Goal: Task Accomplishment & Management: Use online tool/utility

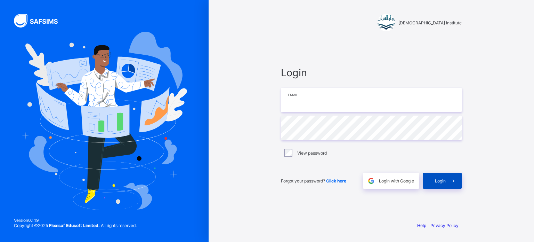
type input "**********"
click at [458, 186] on span at bounding box center [454, 181] width 16 height 16
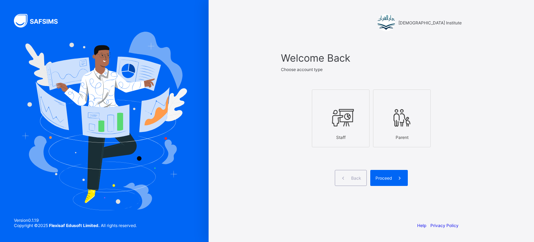
click at [345, 126] on icon at bounding box center [341, 117] width 24 height 21
click at [385, 176] on span "Proceed" at bounding box center [384, 177] width 16 height 5
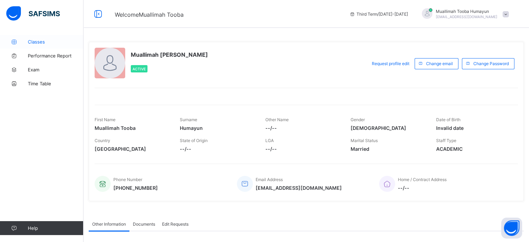
click at [41, 37] on link "Classes" at bounding box center [41, 42] width 83 height 14
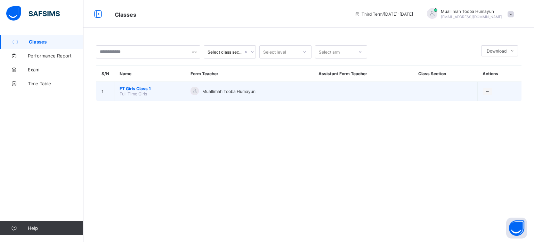
click at [148, 90] on span "FT Girls Class 1" at bounding box center [150, 88] width 60 height 5
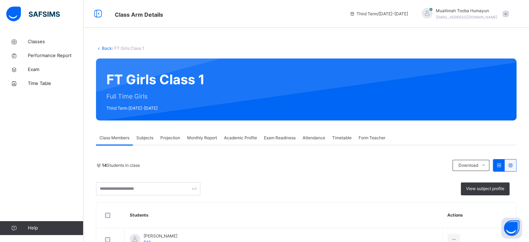
click at [165, 137] on span "Projection" at bounding box center [170, 138] width 20 height 6
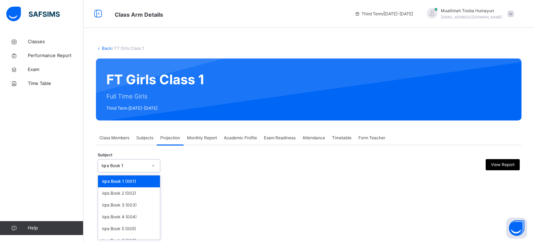
click at [141, 159] on div "Iqra Book 1" at bounding box center [129, 165] width 63 height 13
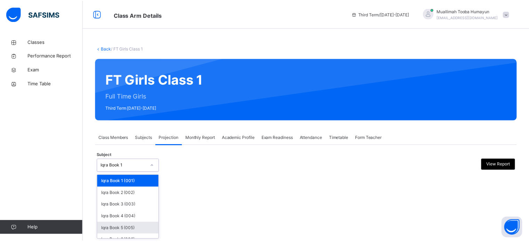
scroll to position [37, 0]
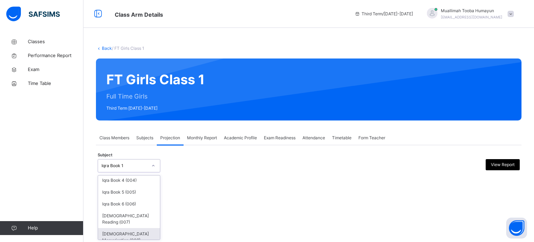
click at [147, 231] on div "[DEMOGRAPHIC_DATA] Memorisation (008)" at bounding box center [129, 237] width 62 height 18
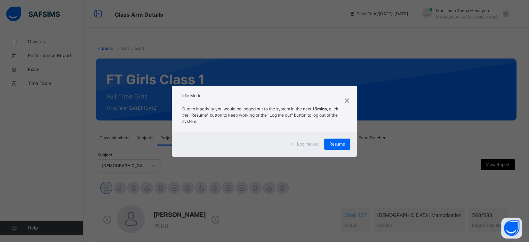
click at [341, 138] on div "Resume" at bounding box center [337, 143] width 26 height 11
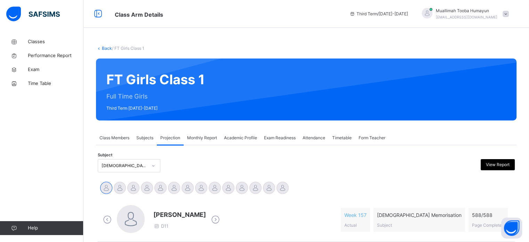
click at [341, 144] on div "Timetable" at bounding box center [342, 138] width 26 height 14
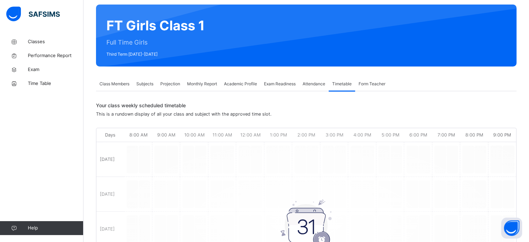
scroll to position [56, 0]
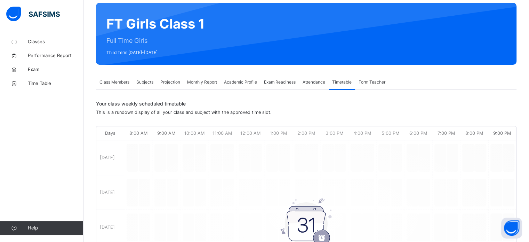
click at [165, 79] on span "Projection" at bounding box center [170, 82] width 20 height 6
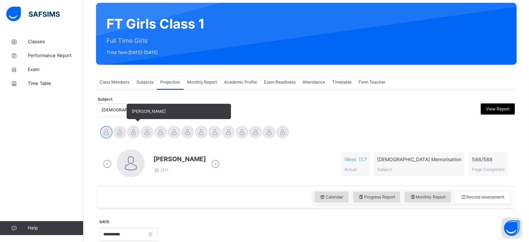
click at [136, 131] on div at bounding box center [133, 132] width 12 height 12
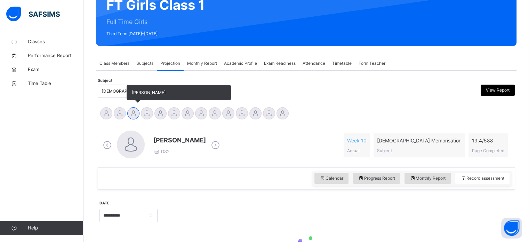
scroll to position [123, 0]
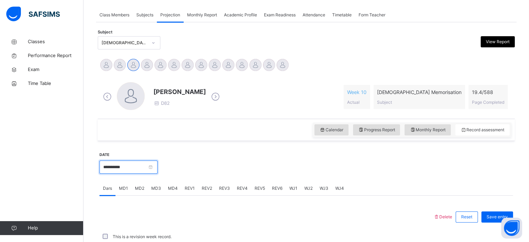
click at [138, 164] on input "**********" at bounding box center [128, 166] width 58 height 13
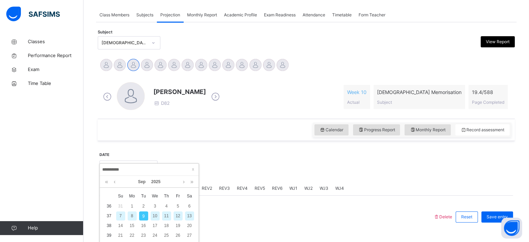
click at [135, 217] on div "8" at bounding box center [132, 215] width 9 height 9
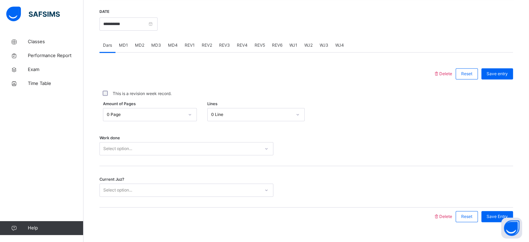
scroll to position [267, 0]
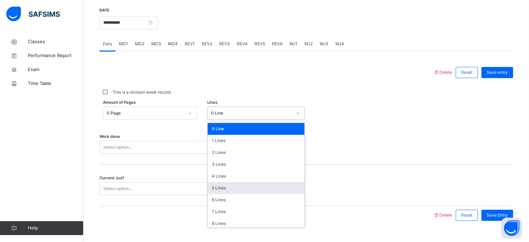
click at [225, 188] on div "5 Lines" at bounding box center [256, 188] width 97 height 12
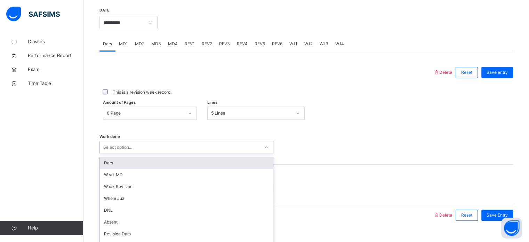
scroll to position [280, 0]
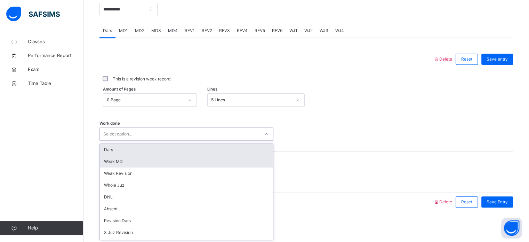
click at [142, 160] on div "Weak MD" at bounding box center [186, 161] width 173 height 12
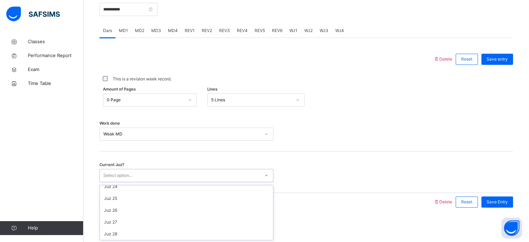
scroll to position [300, 0]
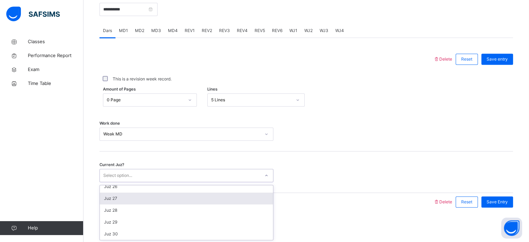
click at [125, 198] on div "Juz 27" at bounding box center [186, 198] width 173 height 12
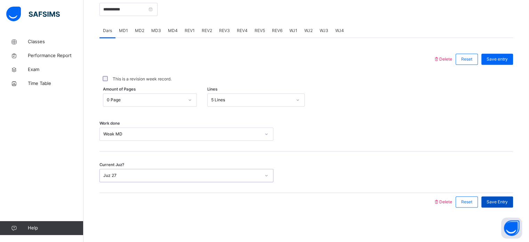
click at [505, 206] on div "Save Entry" at bounding box center [497, 201] width 32 height 11
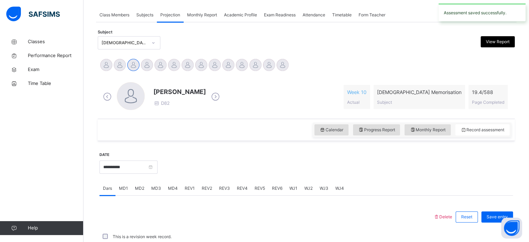
scroll to position [280, 0]
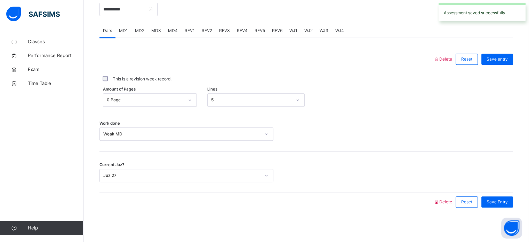
click at [121, 36] on div "MD1" at bounding box center [123, 31] width 16 height 14
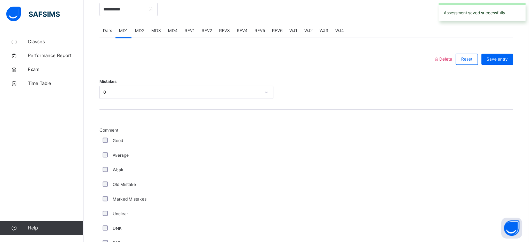
click at [143, 34] on div "MD2" at bounding box center [139, 31] width 16 height 14
click at [157, 33] on span "MD3" at bounding box center [156, 30] width 10 height 6
click at [177, 29] on div "MD4" at bounding box center [173, 31] width 17 height 14
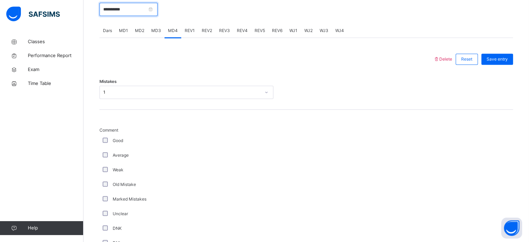
click at [152, 12] on input "**********" at bounding box center [128, 9] width 58 height 13
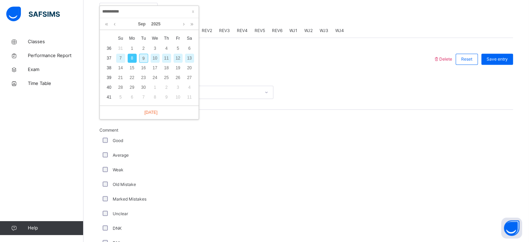
click at [144, 58] on div "9" at bounding box center [143, 58] width 9 height 9
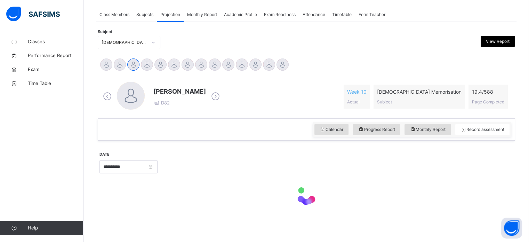
type input "**********"
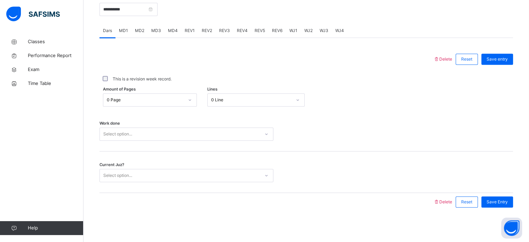
click at [128, 25] on div "MD1" at bounding box center [123, 31] width 16 height 14
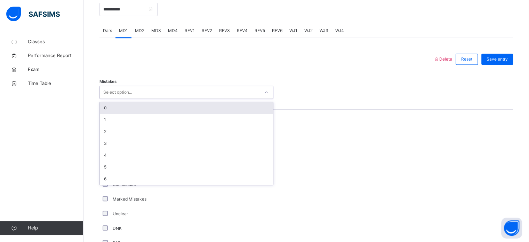
click at [127, 107] on div "0" at bounding box center [186, 108] width 173 height 12
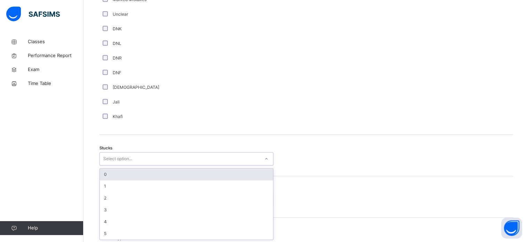
scroll to position [480, 0]
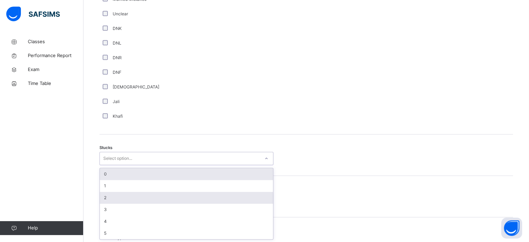
click at [112, 195] on div "2" at bounding box center [186, 198] width 173 height 12
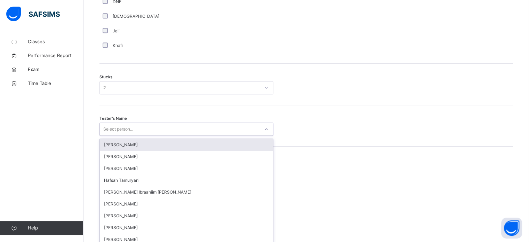
scroll to position [554, 0]
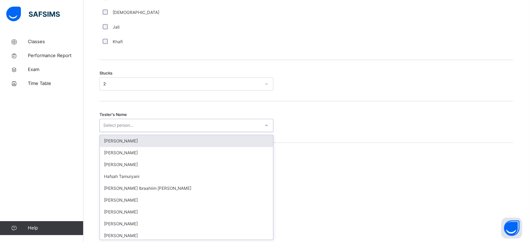
type input "*"
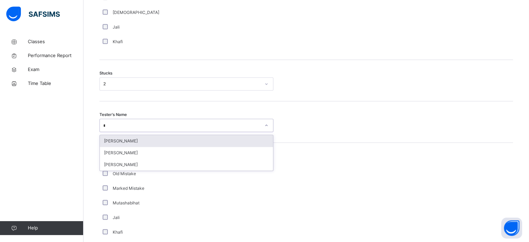
click at [159, 137] on div "[PERSON_NAME]" at bounding box center [186, 141] width 173 height 12
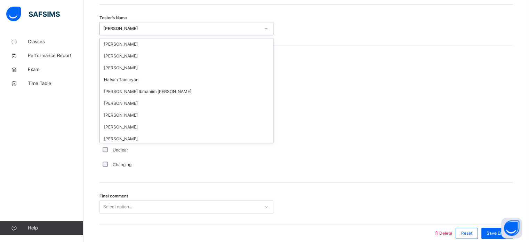
scroll to position [18, 0]
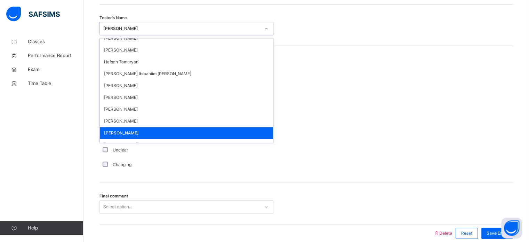
click at [299, 38] on div "Tester's Name option [PERSON_NAME], selected. option [PERSON_NAME] focused, 10 …" at bounding box center [306, 25] width 414 height 41
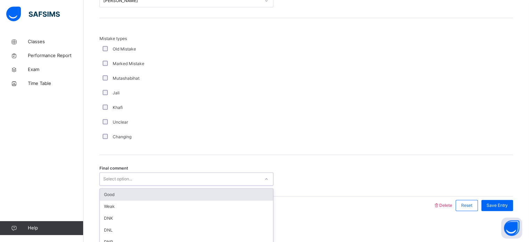
scroll to position [682, 0]
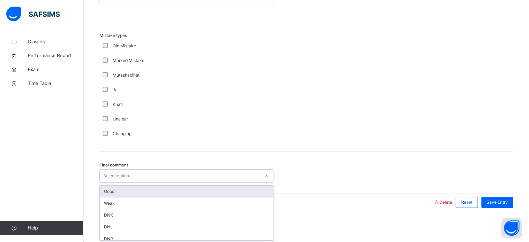
click at [184, 192] on div "Good" at bounding box center [186, 191] width 173 height 12
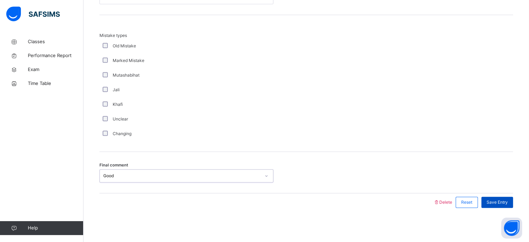
click at [508, 202] on span "Save Entry" at bounding box center [497, 202] width 21 height 6
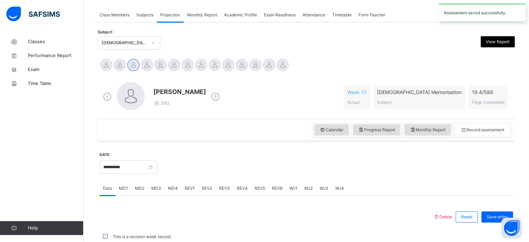
scroll to position [280, 0]
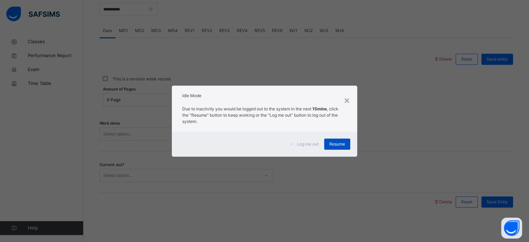
click at [345, 149] on div "Resume" at bounding box center [337, 143] width 26 height 11
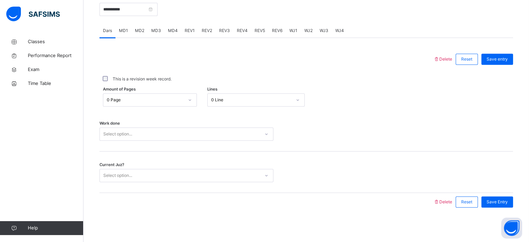
click at [336, 144] on div "Work done Select option..." at bounding box center [306, 130] width 414 height 41
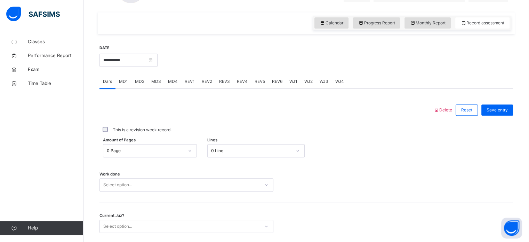
scroll to position [175, 0]
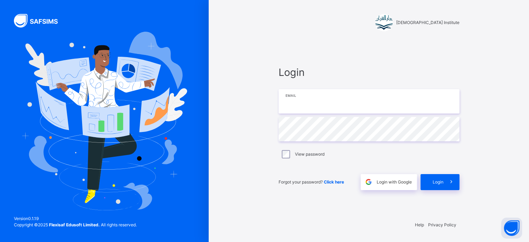
type input "**********"
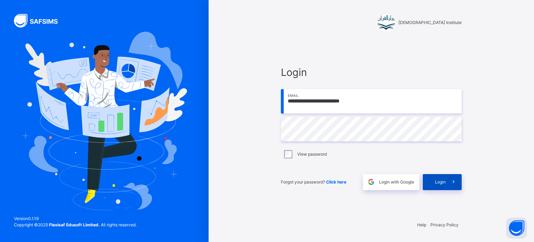
click at [452, 175] on span at bounding box center [454, 182] width 16 height 16
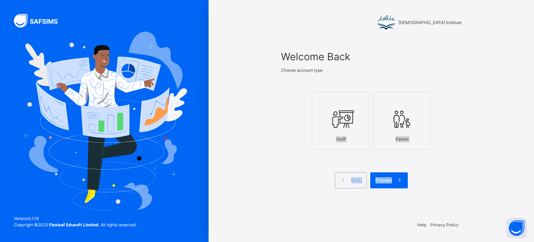
drag, startPoint x: 352, startPoint y: 112, endPoint x: 402, endPoint y: 190, distance: 93.2
click at [402, 190] on div "Welcome Back Choose account type Staff Parent Back Proceed" at bounding box center [371, 127] width 181 height 156
click at [393, 180] on span at bounding box center [400, 180] width 16 height 16
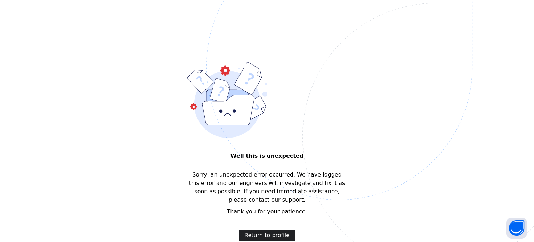
click at [274, 231] on span "Return to profile" at bounding box center [267, 235] width 45 height 8
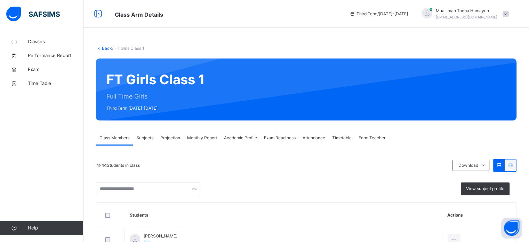
click at [176, 137] on span "Projection" at bounding box center [170, 138] width 20 height 6
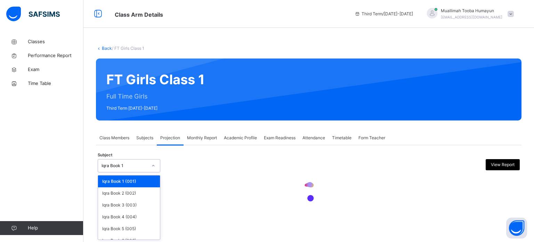
click at [156, 168] on div at bounding box center [153, 165] width 12 height 11
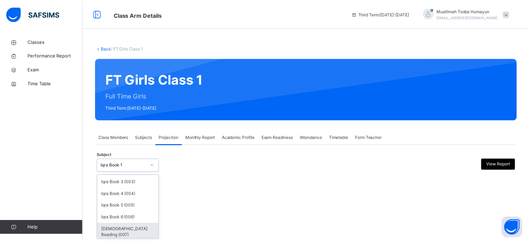
scroll to position [37, 0]
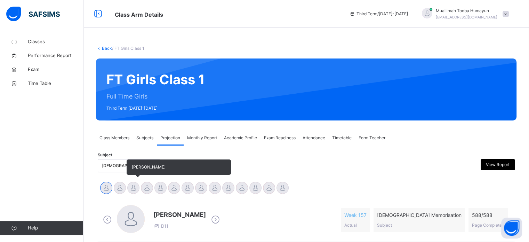
click at [131, 184] on div at bounding box center [133, 188] width 12 height 12
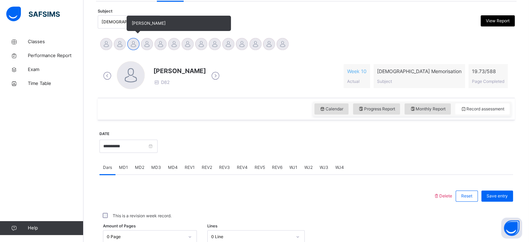
scroll to position [158, 0]
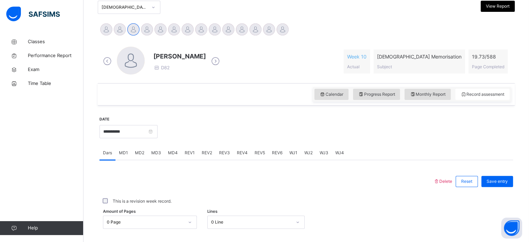
click at [155, 149] on div "MD3" at bounding box center [156, 153] width 17 height 14
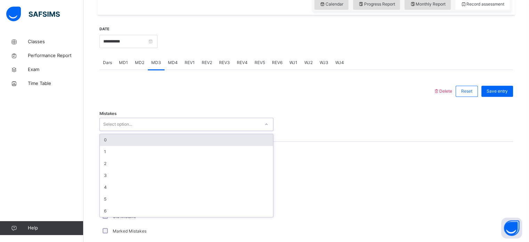
click at [207, 145] on div "0" at bounding box center [186, 140] width 173 height 12
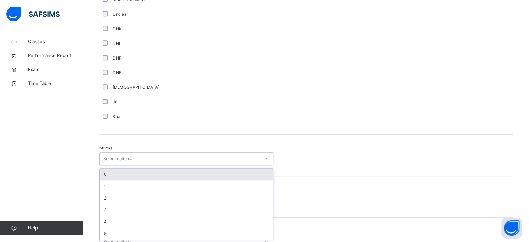
scroll to position [480, 0]
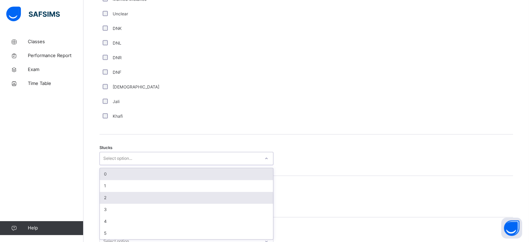
click at [175, 192] on div "2" at bounding box center [186, 198] width 173 height 12
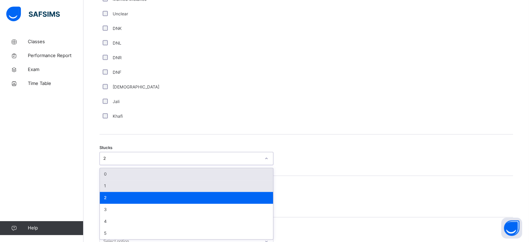
click at [174, 182] on div "1" at bounding box center [186, 186] width 173 height 12
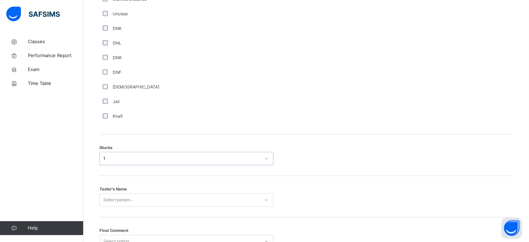
click at [174, 210] on div "Tester's Name Select person..." at bounding box center [306, 196] width 414 height 41
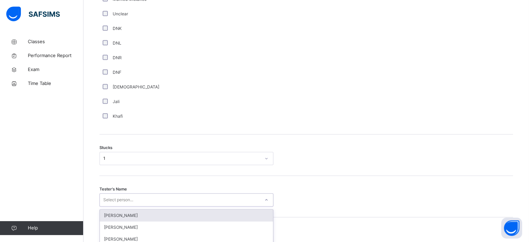
scroll to position [545, 0]
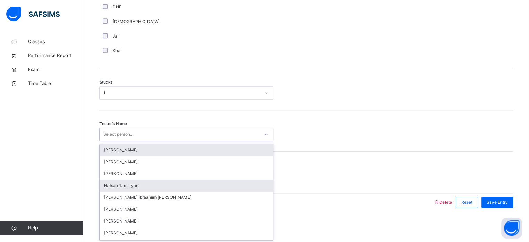
click at [164, 190] on div "Hafsah Tamuryani" at bounding box center [186, 185] width 173 height 12
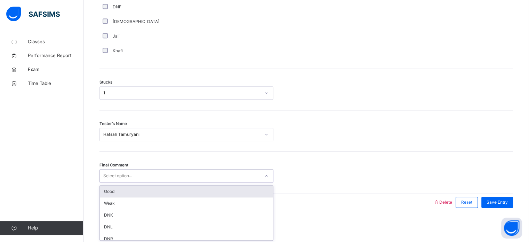
click at [173, 192] on div "Good" at bounding box center [186, 191] width 173 height 12
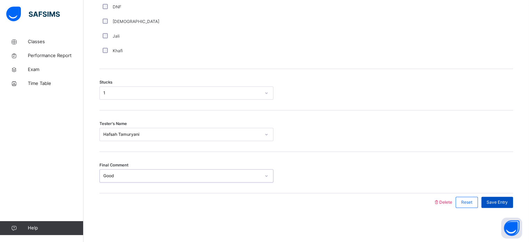
click at [509, 207] on div "Save Entry" at bounding box center [497, 202] width 32 height 11
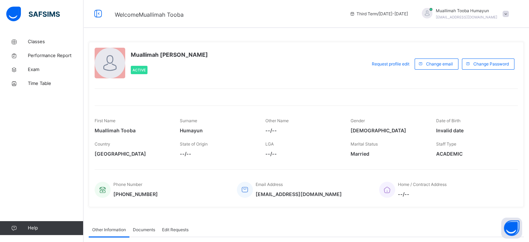
scroll to position [54, 0]
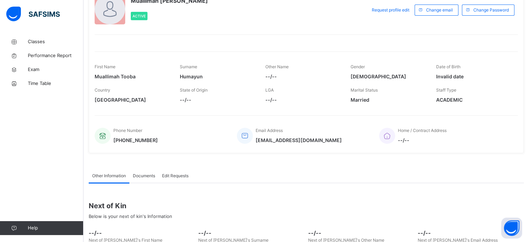
click at [524, 197] on div "Next of Kin Below is your next of kin's Information" at bounding box center [306, 210] width 435 height 30
click at [58, 31] on div "Classes Performance Report Exam Time Table Help" at bounding box center [41, 135] width 83 height 214
click at [25, 43] on icon at bounding box center [14, 41] width 28 height 5
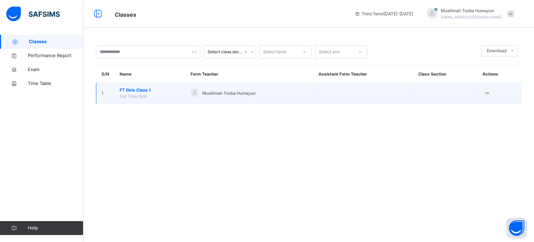
click at [160, 89] on span "FT Girls Class 1" at bounding box center [150, 90] width 60 height 6
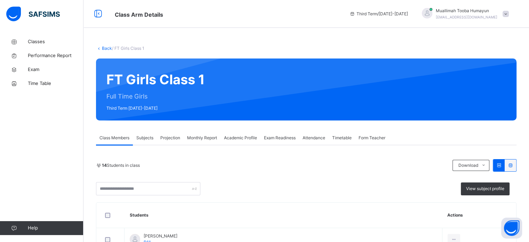
click at [175, 140] on span "Projection" at bounding box center [170, 138] width 20 height 6
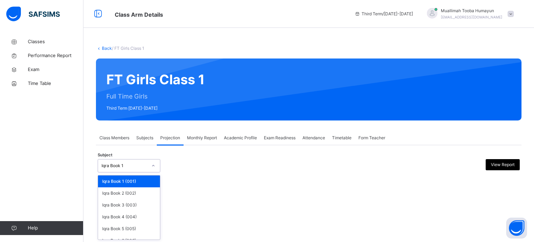
click at [127, 164] on div "Iqra Book 1" at bounding box center [125, 165] width 46 height 6
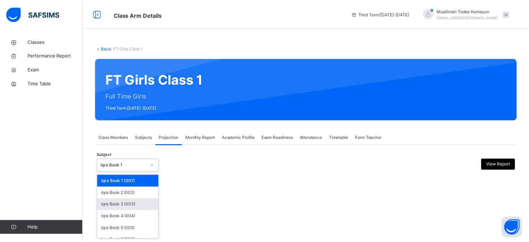
scroll to position [37, 0]
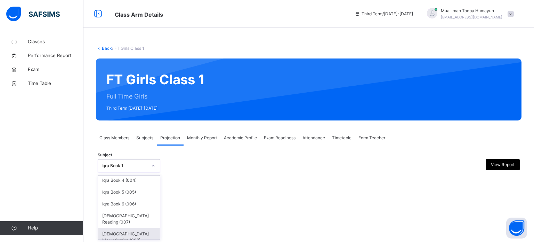
click at [130, 228] on div "[DEMOGRAPHIC_DATA] Memorisation (008)" at bounding box center [129, 237] width 62 height 18
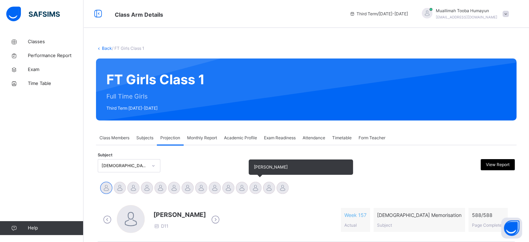
click at [253, 191] on div at bounding box center [255, 188] width 12 height 12
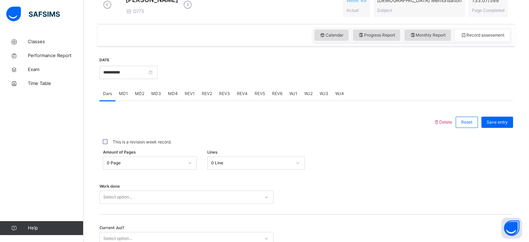
scroll to position [210, 0]
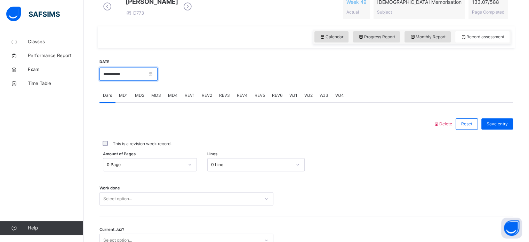
click at [158, 78] on input "**********" at bounding box center [128, 73] width 58 height 13
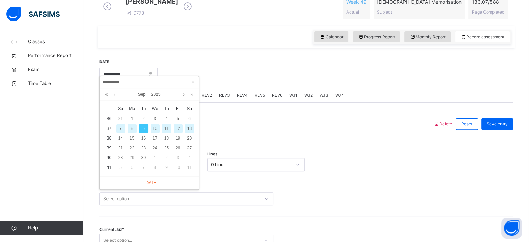
click at [132, 129] on div "8" at bounding box center [132, 128] width 9 height 9
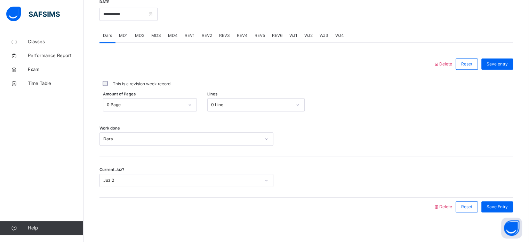
scroll to position [268, 0]
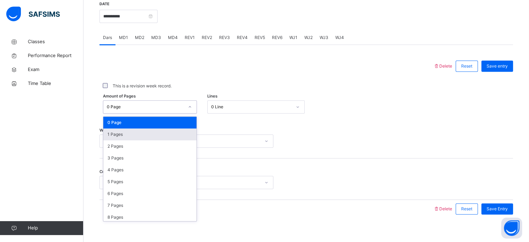
click at [134, 139] on div "1 Pages" at bounding box center [149, 134] width 93 height 12
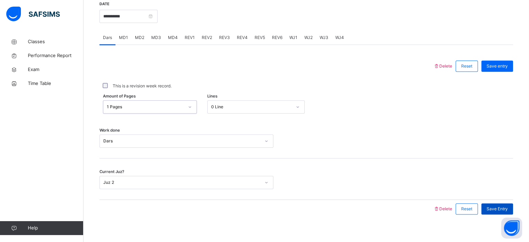
click at [502, 210] on span "Save Entry" at bounding box center [497, 209] width 21 height 6
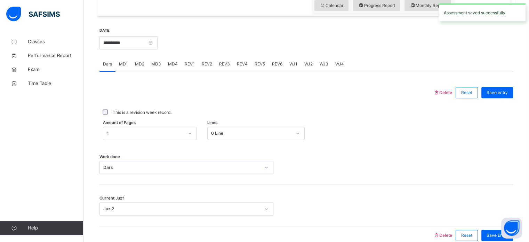
scroll to position [241, 0]
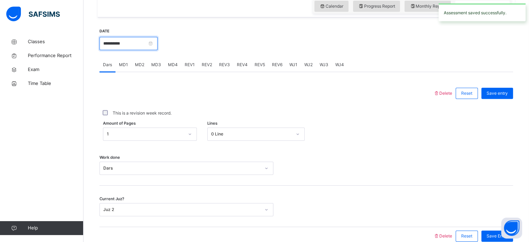
click at [158, 47] on input "**********" at bounding box center [128, 43] width 58 height 13
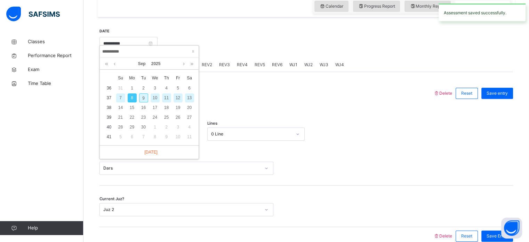
click at [143, 97] on div "9" at bounding box center [143, 97] width 9 height 9
type input "**********"
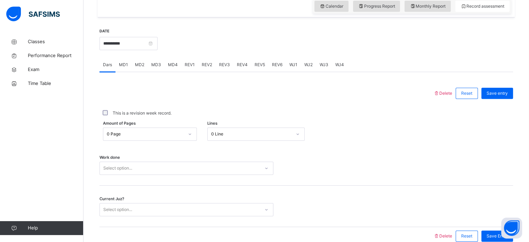
click at [174, 72] on div "MD4" at bounding box center [173, 65] width 17 height 14
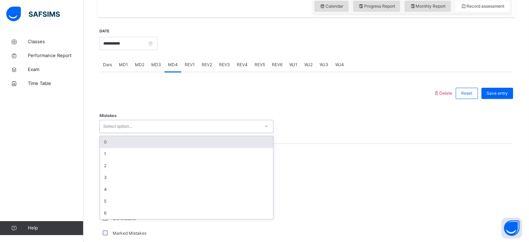
click at [134, 148] on div "0" at bounding box center [186, 142] width 173 height 12
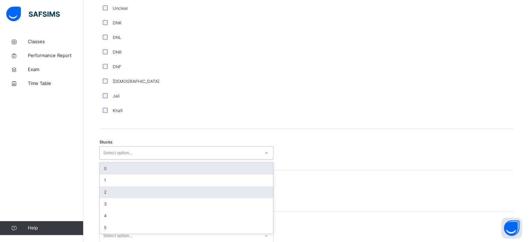
click at [121, 196] on div "2" at bounding box center [186, 192] width 173 height 12
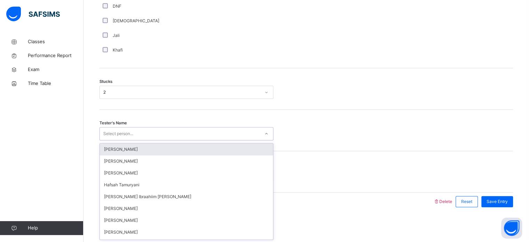
scroll to position [545, 0]
type input "***"
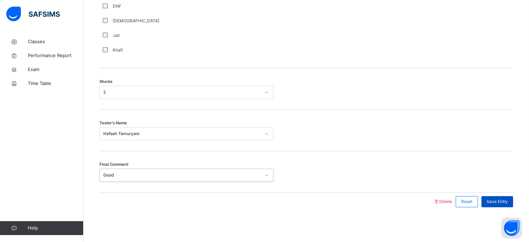
click at [504, 206] on div "Save Entry" at bounding box center [497, 201] width 32 height 11
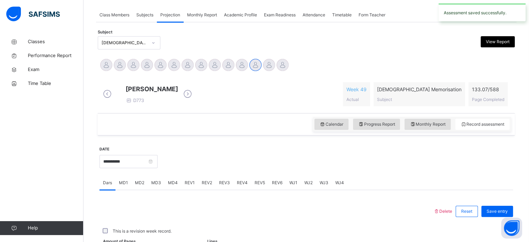
scroll to position [280, 0]
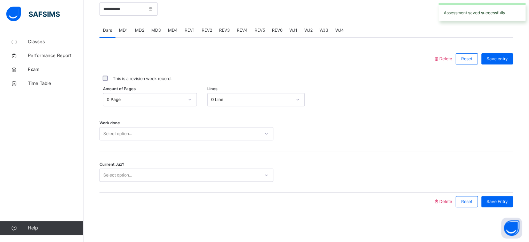
click at [182, 36] on div "REV1" at bounding box center [189, 30] width 17 height 14
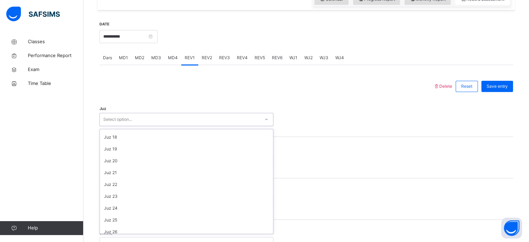
scroll to position [250, 0]
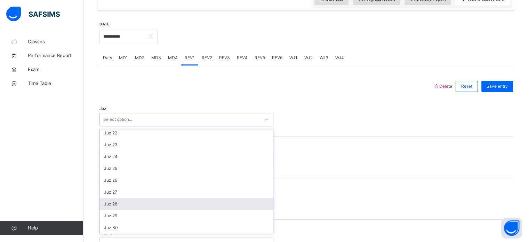
click at [135, 207] on div "Juz 28" at bounding box center [186, 204] width 173 height 12
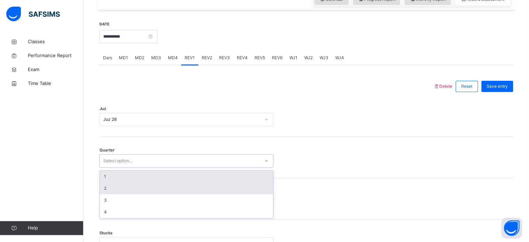
click at [126, 194] on div "2" at bounding box center [186, 188] width 173 height 12
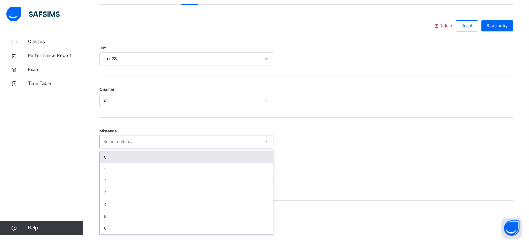
scroll to position [309, 0]
click at [135, 162] on div "0" at bounding box center [186, 157] width 173 height 12
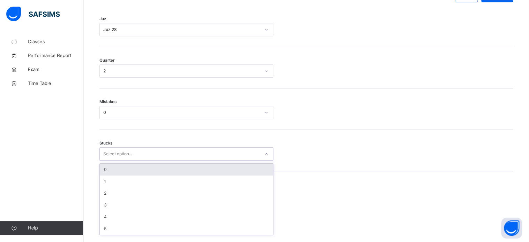
scroll to position [338, 0]
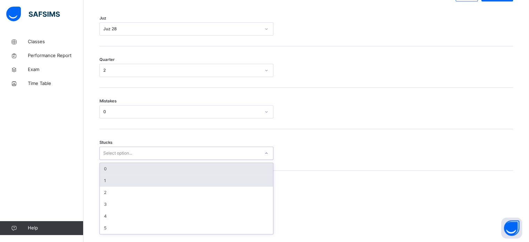
click at [121, 185] on div "1" at bounding box center [186, 181] width 173 height 12
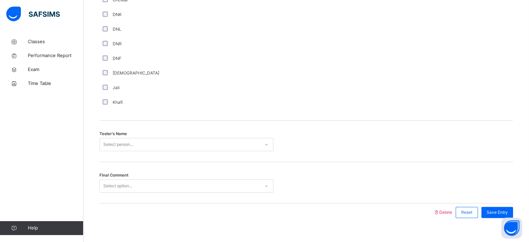
scroll to position [628, 0]
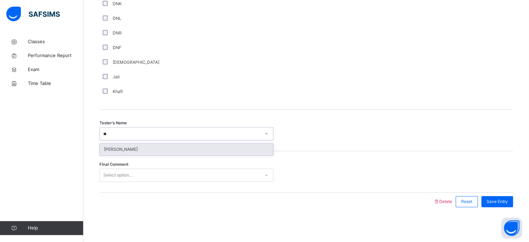
type input "*"
type input "*****"
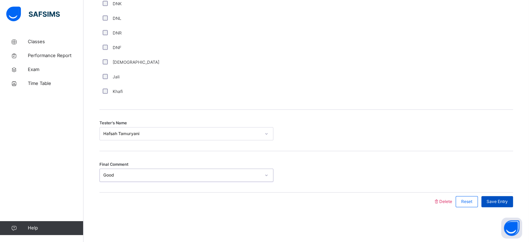
click at [499, 206] on div "Save Entry" at bounding box center [497, 201] width 32 height 11
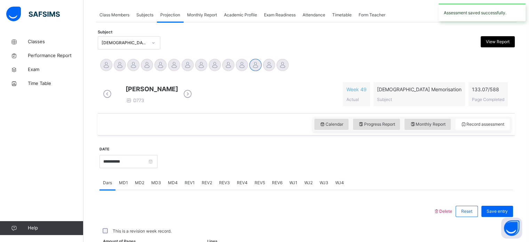
scroll to position [280, 0]
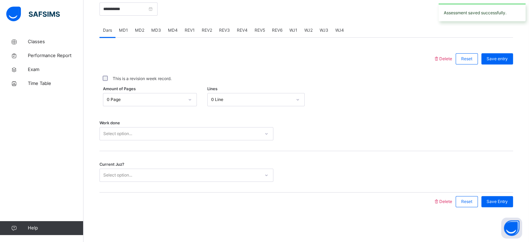
click at [206, 31] on span "REV2" at bounding box center [207, 30] width 10 height 6
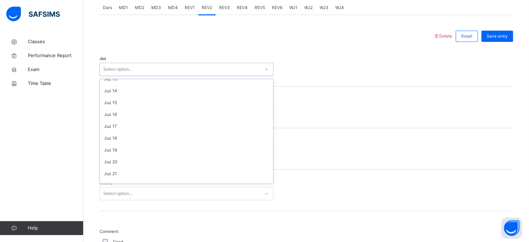
scroll to position [250, 0]
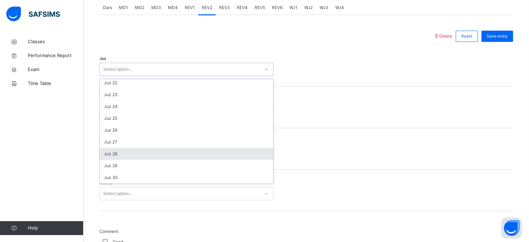
click at [135, 158] on div "Juz 28" at bounding box center [186, 154] width 173 height 12
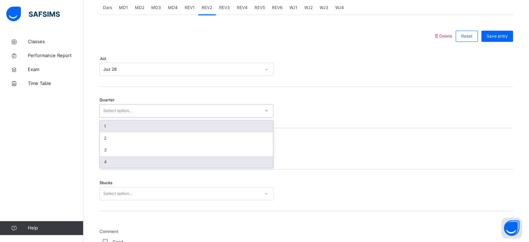
click at [126, 167] on div "4" at bounding box center [186, 162] width 173 height 12
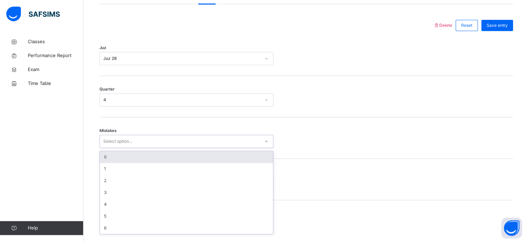
scroll to position [309, 0]
click at [171, 162] on div "0" at bounding box center [186, 157] width 173 height 12
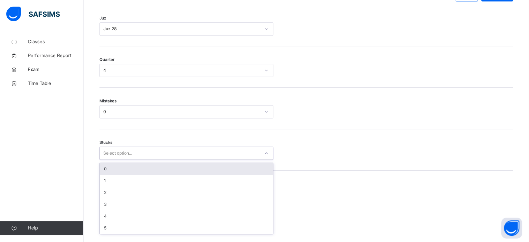
scroll to position [338, 0]
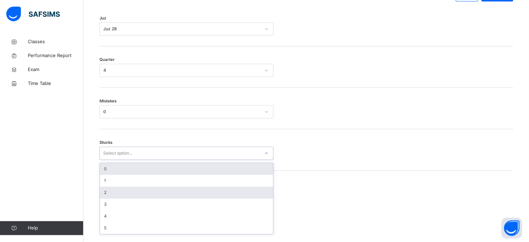
click at [102, 198] on div "2" at bounding box center [186, 192] width 173 height 12
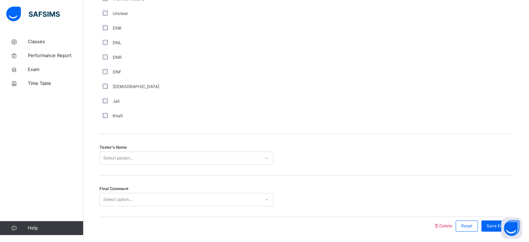
scroll to position [628, 0]
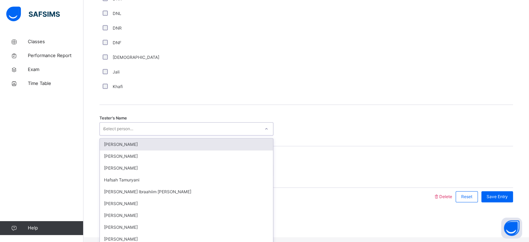
type input "**"
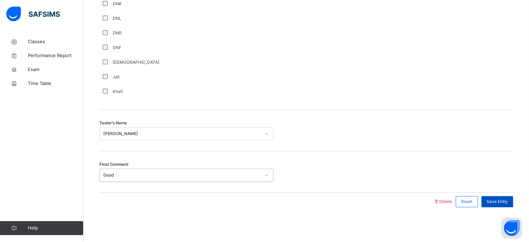
click at [500, 197] on div "Save Entry" at bounding box center [497, 201] width 32 height 11
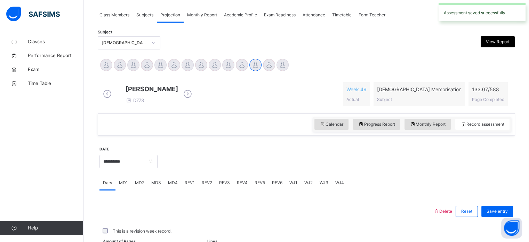
scroll to position [280, 0]
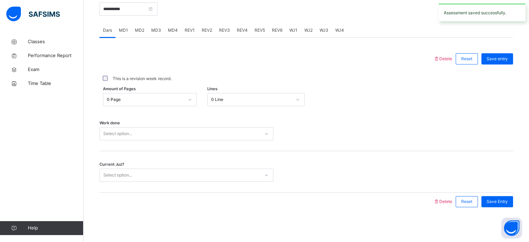
click at [207, 27] on span "REV2" at bounding box center [207, 30] width 10 height 6
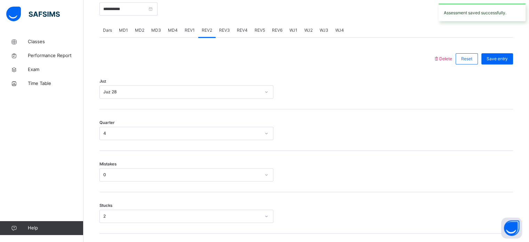
scroll to position [264, 0]
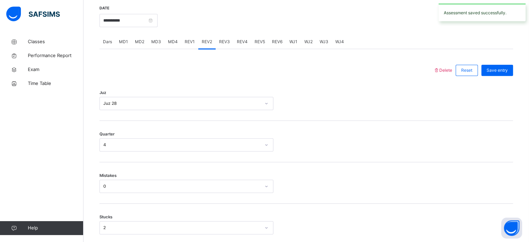
click at [224, 45] on span "REV3" at bounding box center [224, 42] width 11 height 6
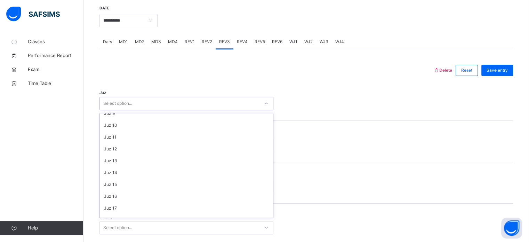
scroll to position [250, 0]
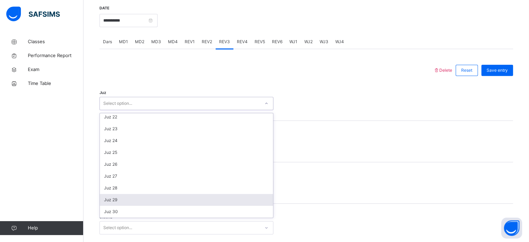
click at [131, 204] on div "Juz 29" at bounding box center [186, 200] width 173 height 12
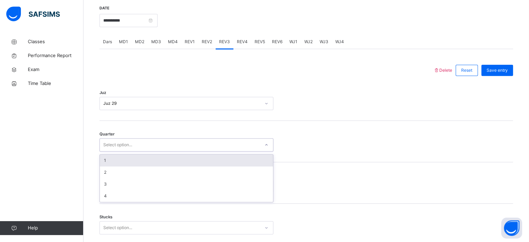
click at [137, 165] on div "1" at bounding box center [186, 160] width 173 height 12
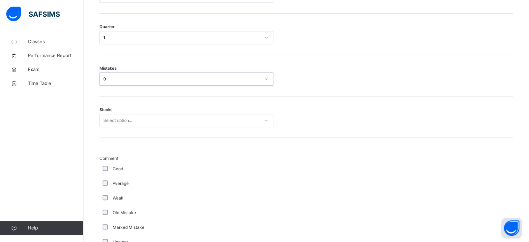
scroll to position [372, 0]
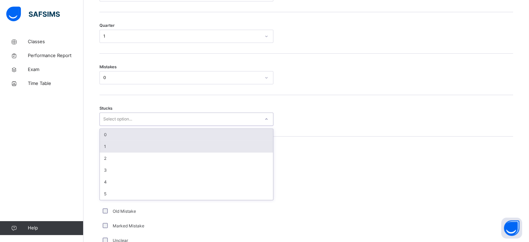
click at [149, 145] on div "1" at bounding box center [186, 147] width 173 height 12
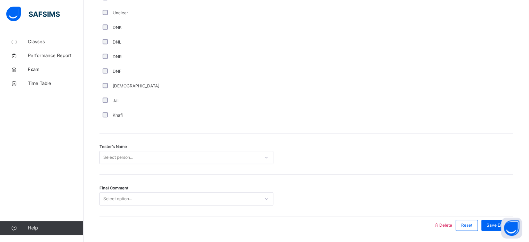
scroll to position [628, 0]
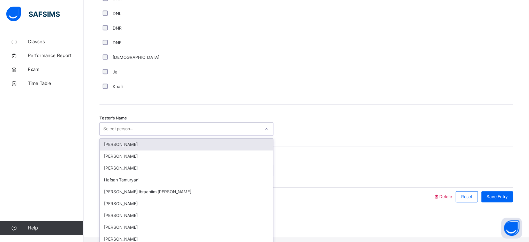
type input "**"
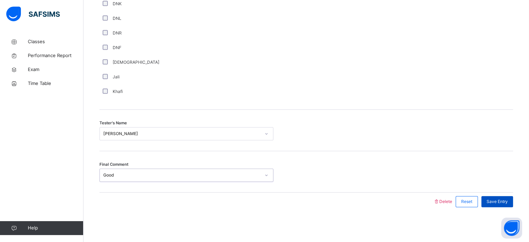
click at [497, 202] on span "Save Entry" at bounding box center [497, 201] width 21 height 6
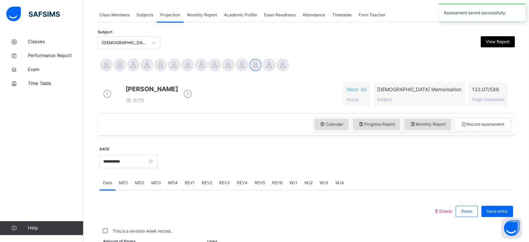
scroll to position [280, 0]
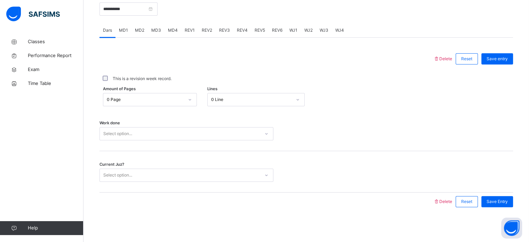
click at [128, 27] on div "MD1" at bounding box center [123, 30] width 16 height 14
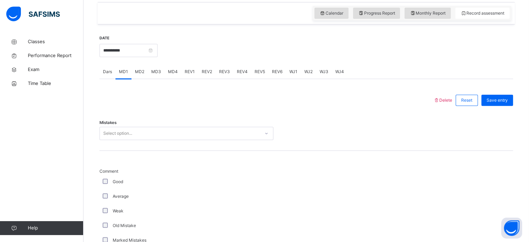
scroll to position [235, 0]
click at [229, 127] on div "Mistakes Select option..." at bounding box center [306, 128] width 414 height 41
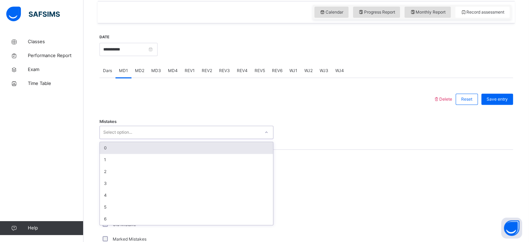
click at [124, 152] on div "0" at bounding box center [186, 148] width 173 height 12
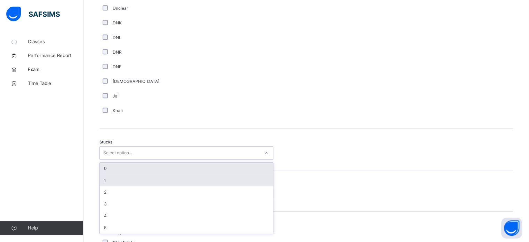
click at [115, 184] on div "1" at bounding box center [186, 180] width 173 height 12
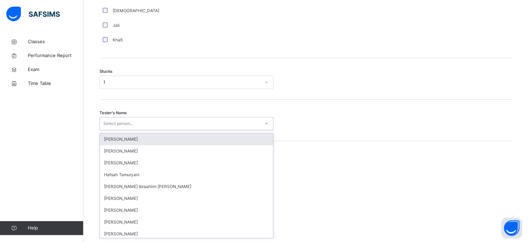
scroll to position [554, 0]
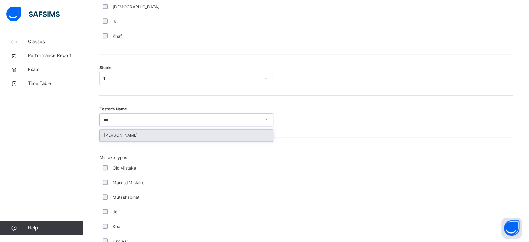
type input "****"
click at [135, 139] on div "[PERSON_NAME]" at bounding box center [186, 135] width 173 height 12
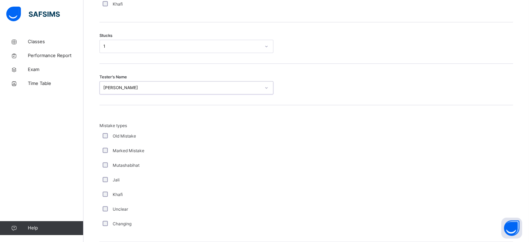
scroll to position [682, 0]
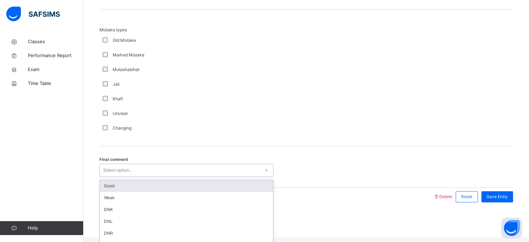
click at [133, 192] on div "Good" at bounding box center [186, 186] width 173 height 12
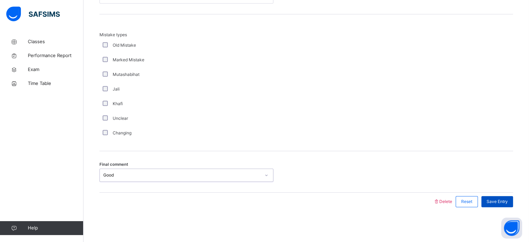
click at [505, 198] on div "Save Entry" at bounding box center [497, 201] width 32 height 11
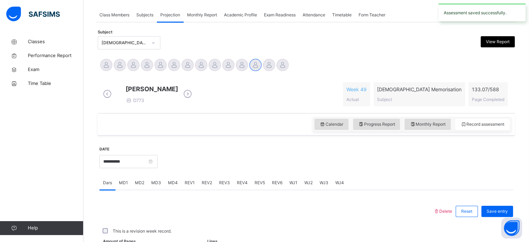
scroll to position [280, 0]
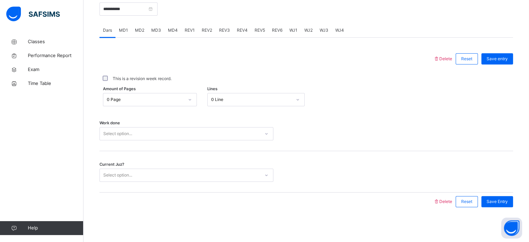
click at [169, 35] on div "MD4" at bounding box center [173, 30] width 17 height 14
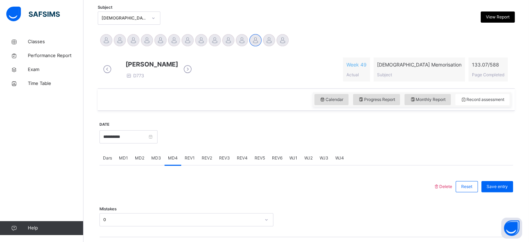
scroll to position [147, 0]
click at [124, 161] on span "MD1" at bounding box center [123, 158] width 9 height 6
click at [142, 161] on span "MD2" at bounding box center [139, 158] width 9 height 6
click at [157, 165] on div "MD3" at bounding box center [156, 158] width 17 height 14
click at [173, 165] on div "MD4" at bounding box center [173, 158] width 17 height 14
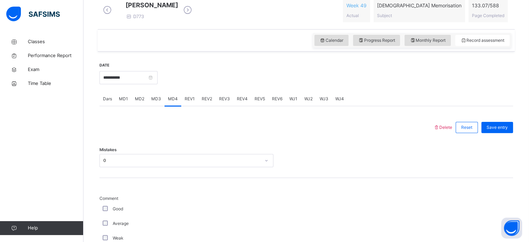
scroll to position [208, 0]
click at [125, 105] on div "MD1" at bounding box center [123, 98] width 16 height 14
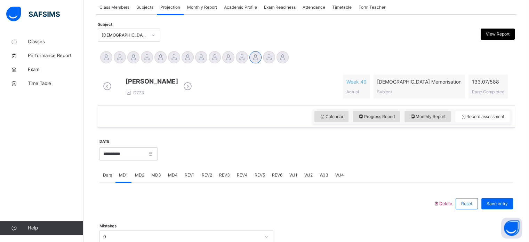
scroll to position [127, 0]
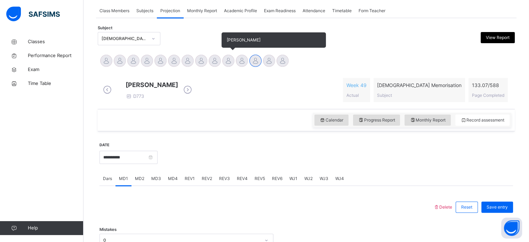
click at [229, 65] on div at bounding box center [228, 61] width 12 height 12
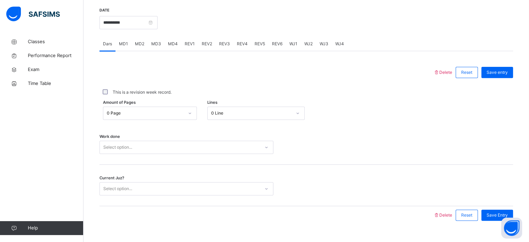
scroll to position [262, 0]
click at [128, 50] on div "MD1" at bounding box center [123, 43] width 16 height 14
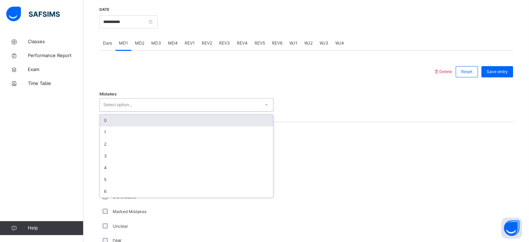
click at [119, 125] on div "0" at bounding box center [186, 120] width 173 height 12
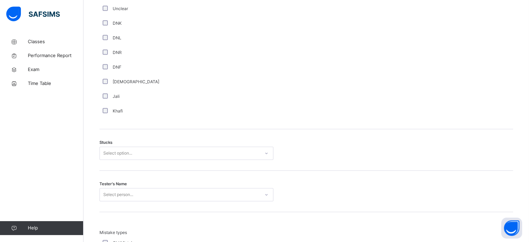
scroll to position [480, 0]
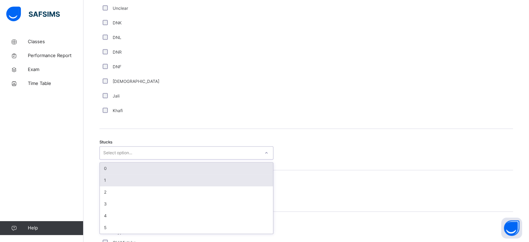
click at [115, 184] on div "1" at bounding box center [186, 180] width 173 height 12
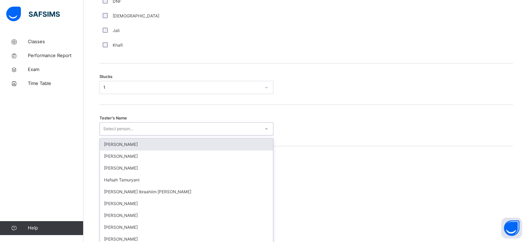
scroll to position [554, 0]
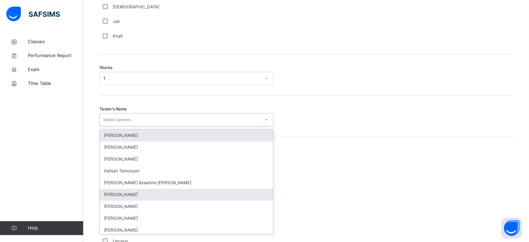
click at [131, 199] on div "[PERSON_NAME]" at bounding box center [186, 195] width 173 height 12
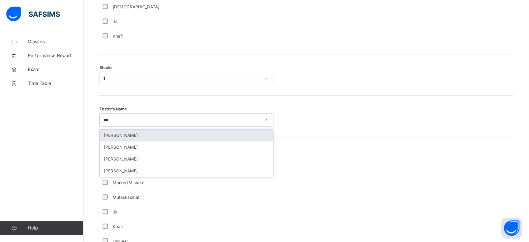
type input "****"
click at [151, 141] on div "[PERSON_NAME]" at bounding box center [186, 135] width 173 height 12
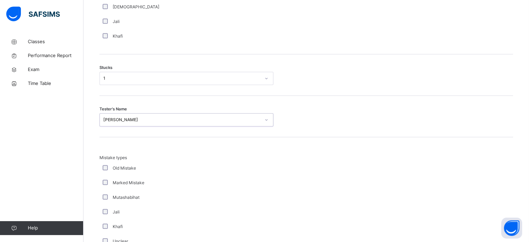
scroll to position [682, 0]
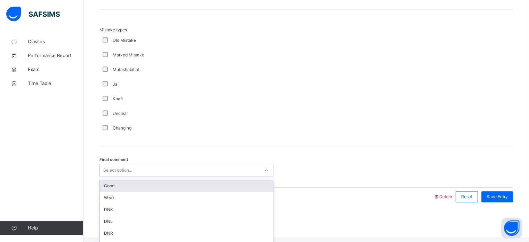
click at [120, 192] on div "Good" at bounding box center [186, 186] width 173 height 12
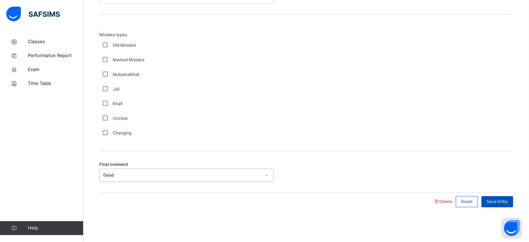
click at [492, 202] on span "Save Entry" at bounding box center [497, 201] width 21 height 6
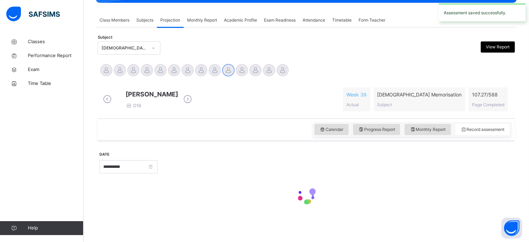
scroll to position [123, 0]
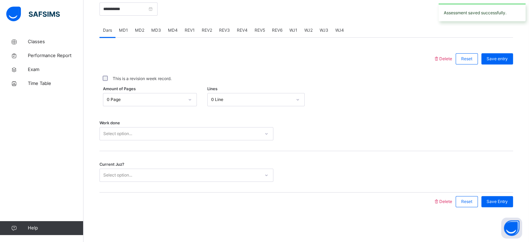
click at [171, 28] on span "MD4" at bounding box center [173, 30] width 10 height 6
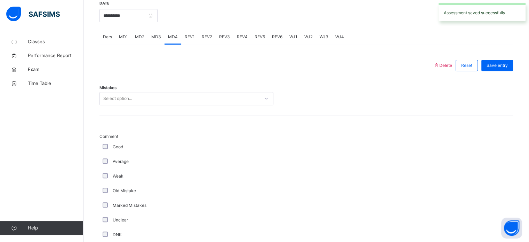
scroll to position [242, 0]
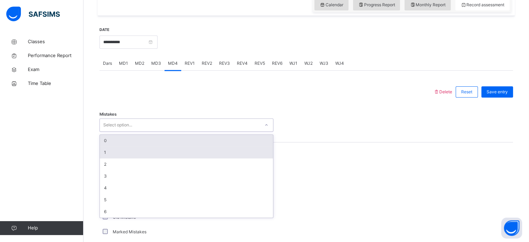
click at [112, 157] on div "1" at bounding box center [186, 152] width 173 height 12
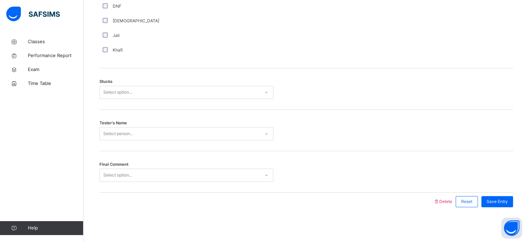
scroll to position [537, 0]
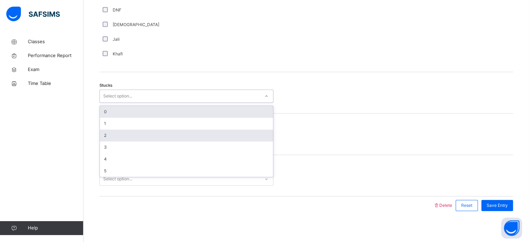
click at [115, 141] on div "2" at bounding box center [186, 135] width 173 height 12
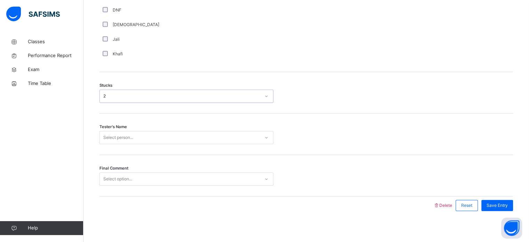
scroll to position [545, 0]
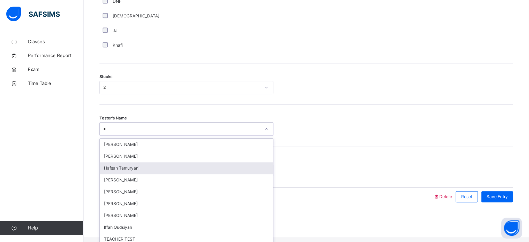
type input "**"
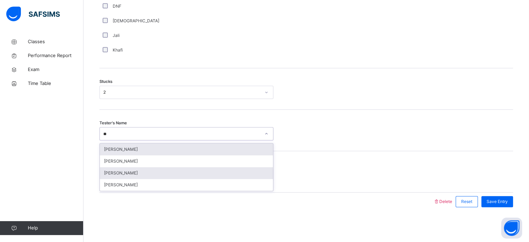
click at [133, 171] on div "[PERSON_NAME]" at bounding box center [186, 173] width 173 height 12
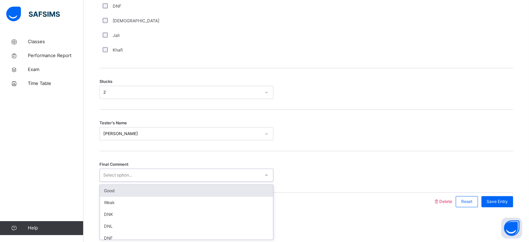
click at [119, 193] on div "Good" at bounding box center [186, 191] width 173 height 12
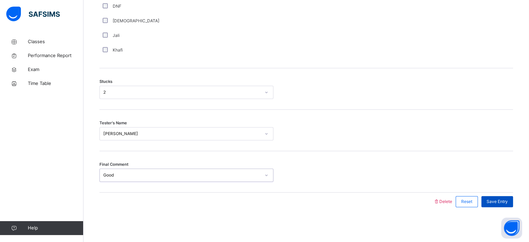
click at [508, 199] on span "Save Entry" at bounding box center [497, 201] width 21 height 6
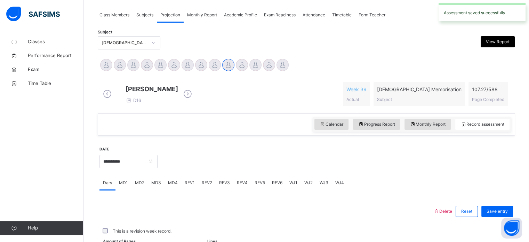
scroll to position [280, 0]
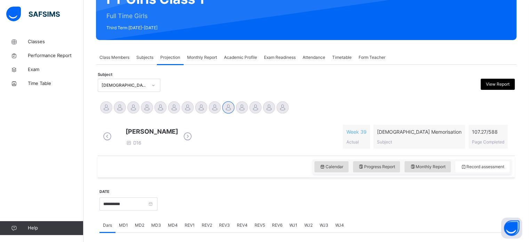
scroll to position [98, 0]
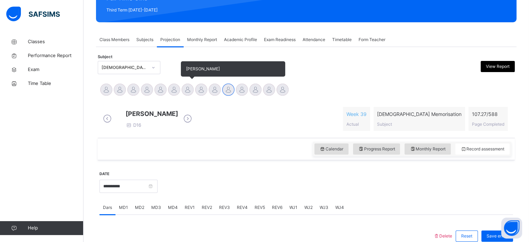
click at [184, 94] on div at bounding box center [188, 89] width 12 height 12
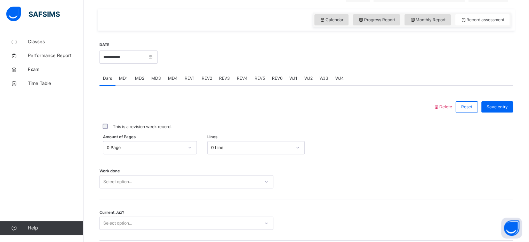
scroll to position [227, 0]
click at [158, 60] on input "**********" at bounding box center [128, 56] width 58 height 13
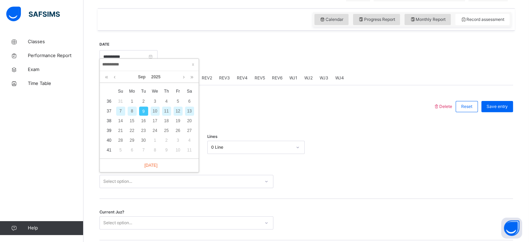
click at [134, 115] on div "8" at bounding box center [132, 110] width 9 height 9
type input "**********"
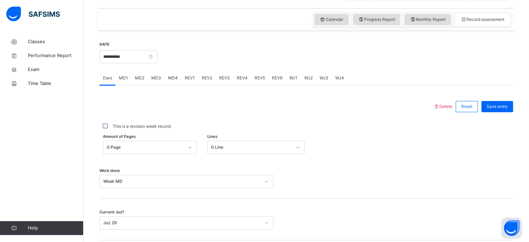
click at [153, 81] on span "MD3" at bounding box center [156, 78] width 10 height 6
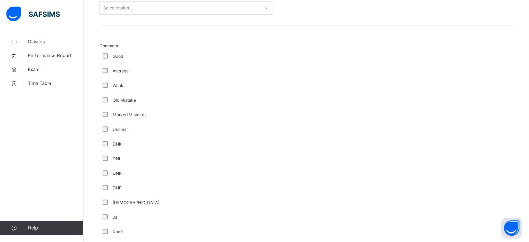
scroll to position [359, 0]
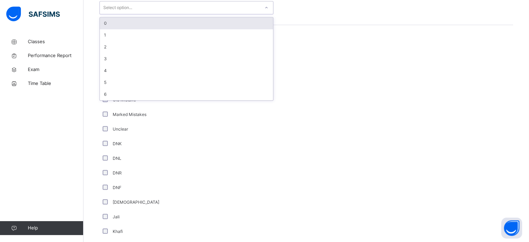
click at [116, 14] on div "Select option..." at bounding box center [117, 7] width 29 height 13
click at [113, 29] on div "0" at bounding box center [186, 23] width 173 height 12
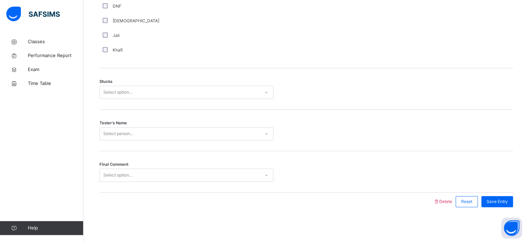
scroll to position [545, 0]
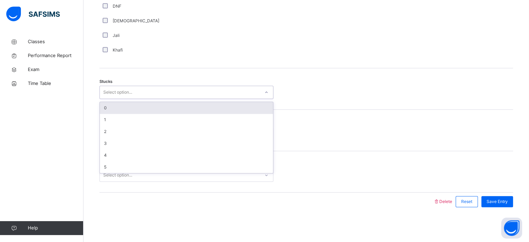
drag, startPoint x: 139, startPoint y: 95, endPoint x: 102, endPoint y: 107, distance: 39.4
click at [102, 99] on div "option 0 focused, 1 of 6. 6 results available. Use Up and Down to choose option…" at bounding box center [186, 92] width 174 height 13
click at [102, 107] on div "0" at bounding box center [186, 108] width 173 height 12
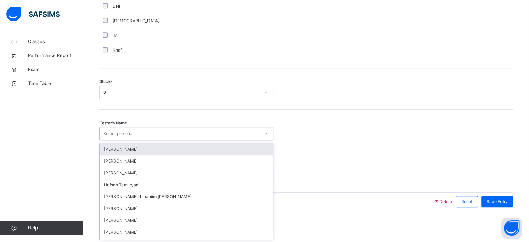
click at [124, 135] on div "Select person..." at bounding box center [118, 133] width 30 height 13
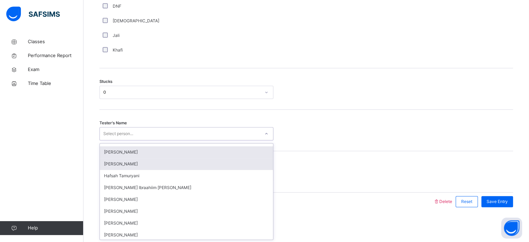
scroll to position [9, 0]
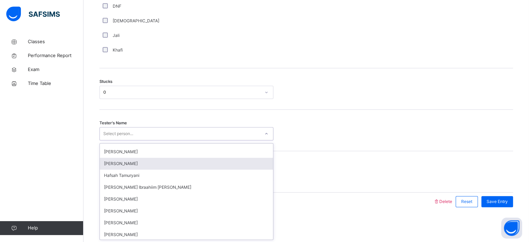
click at [147, 159] on div "[PERSON_NAME]" at bounding box center [186, 164] width 173 height 12
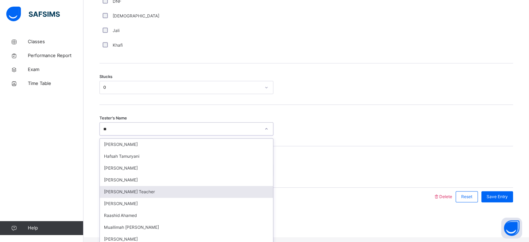
type input "*"
type input "**"
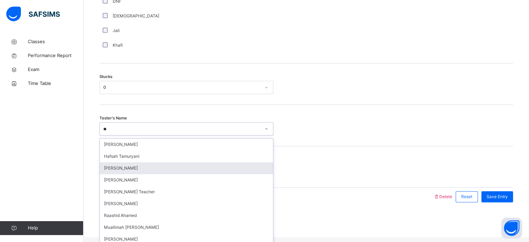
click at [135, 174] on div "[PERSON_NAME]" at bounding box center [186, 168] width 173 height 12
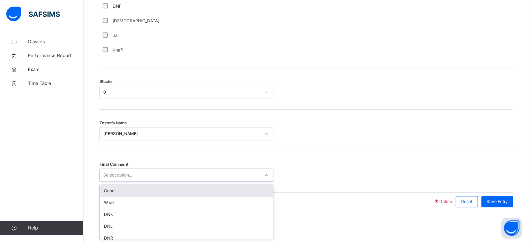
click at [139, 178] on div "Select option..." at bounding box center [180, 175] width 160 height 11
click at [120, 193] on div "Good" at bounding box center [186, 191] width 173 height 12
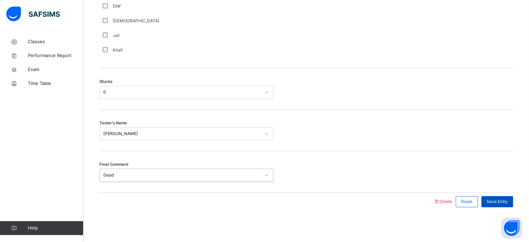
click at [492, 200] on span "Save Entry" at bounding box center [497, 201] width 21 height 6
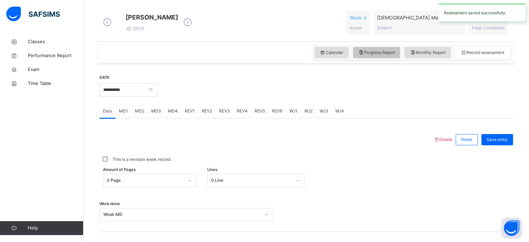
scroll to position [195, 0]
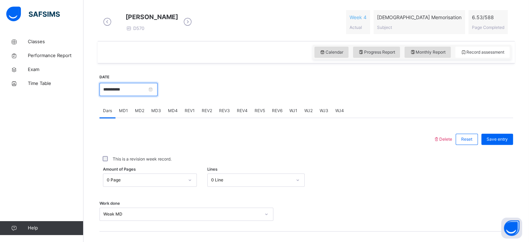
click at [158, 96] on input "**********" at bounding box center [128, 89] width 58 height 13
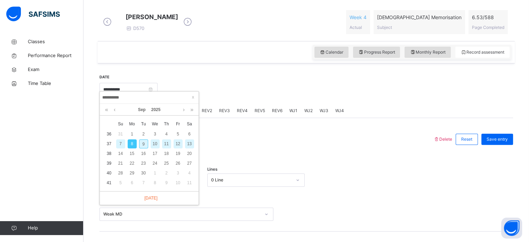
click at [143, 143] on div "9" at bounding box center [143, 143] width 9 height 9
type input "**********"
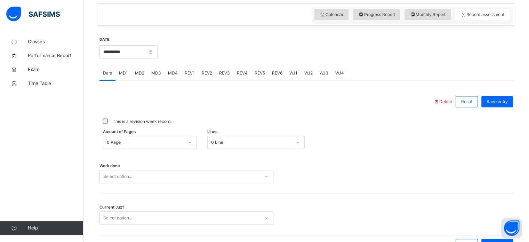
scroll to position [237, 0]
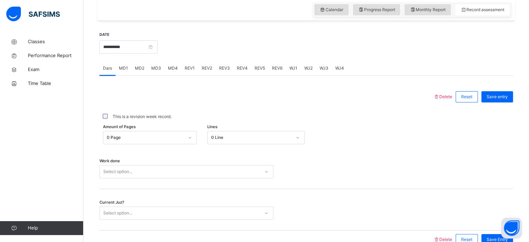
click at [157, 68] on div "MD3" at bounding box center [156, 68] width 17 height 14
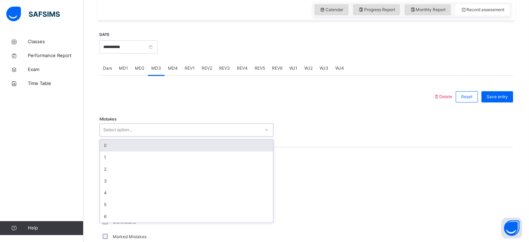
click at [129, 133] on div "Select option..." at bounding box center [117, 129] width 29 height 13
click at [119, 151] on div "0" at bounding box center [186, 145] width 173 height 12
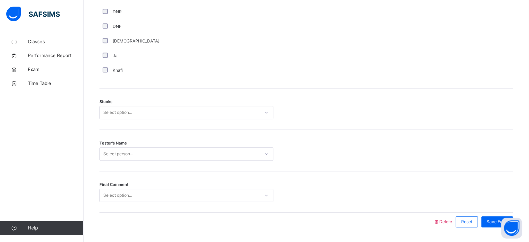
scroll to position [545, 0]
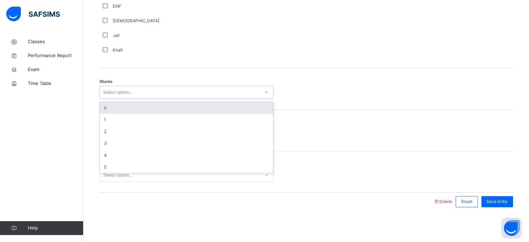
click at [124, 90] on div "Select option..." at bounding box center [117, 92] width 29 height 13
click at [116, 103] on div "0" at bounding box center [186, 108] width 173 height 12
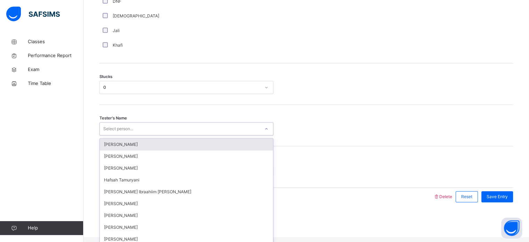
click at [120, 135] on div "Select person..." at bounding box center [118, 128] width 30 height 13
type input "***"
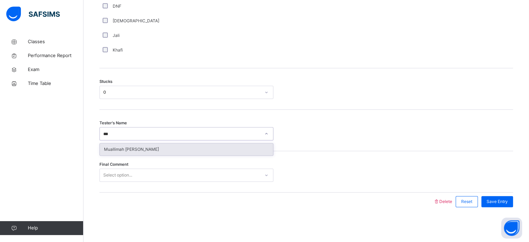
click at [128, 146] on div "Muallimah [PERSON_NAME]" at bounding box center [186, 149] width 173 height 12
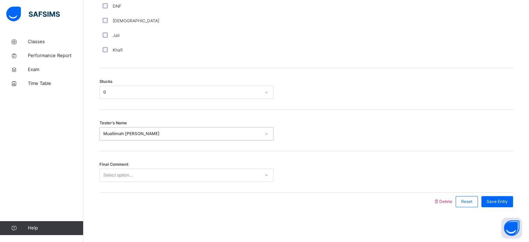
click at [128, 178] on div "Select option..." at bounding box center [117, 174] width 29 height 13
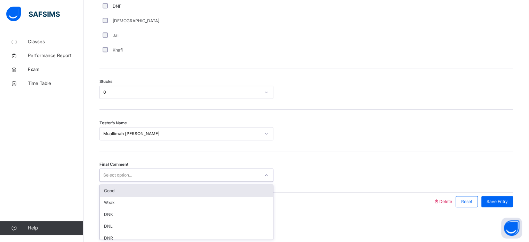
click at [117, 186] on div "Good" at bounding box center [186, 191] width 173 height 12
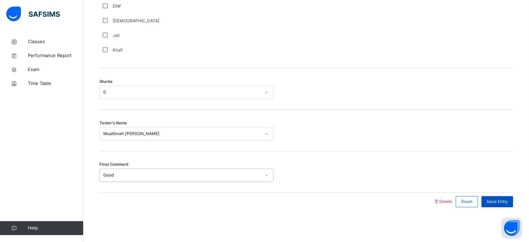
click at [491, 202] on div "Save Entry" at bounding box center [497, 201] width 32 height 11
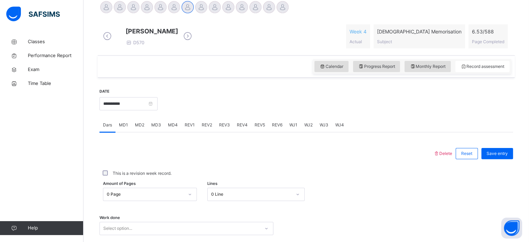
scroll to position [181, 0]
